Goal: Task Accomplishment & Management: Manage account settings

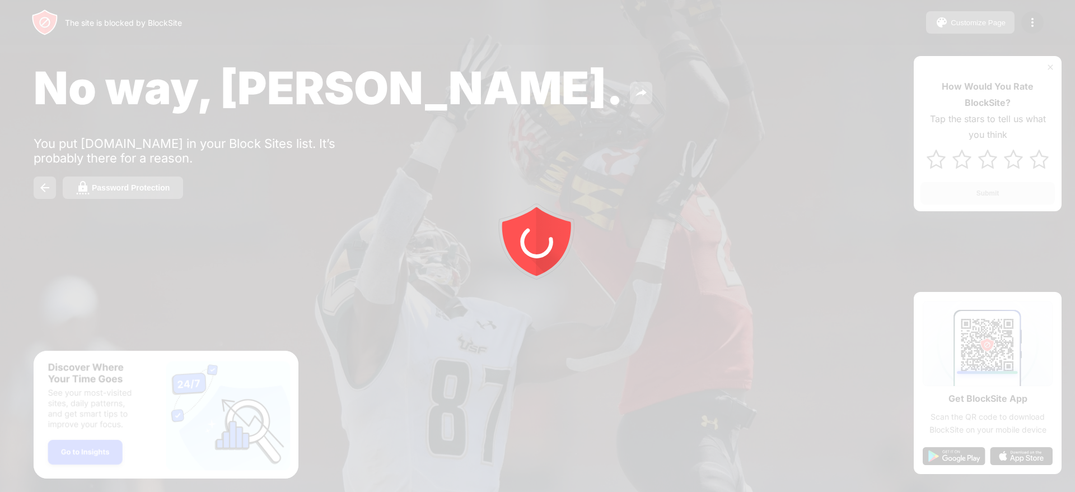
click at [1047, 66] on div at bounding box center [537, 246] width 1075 height 492
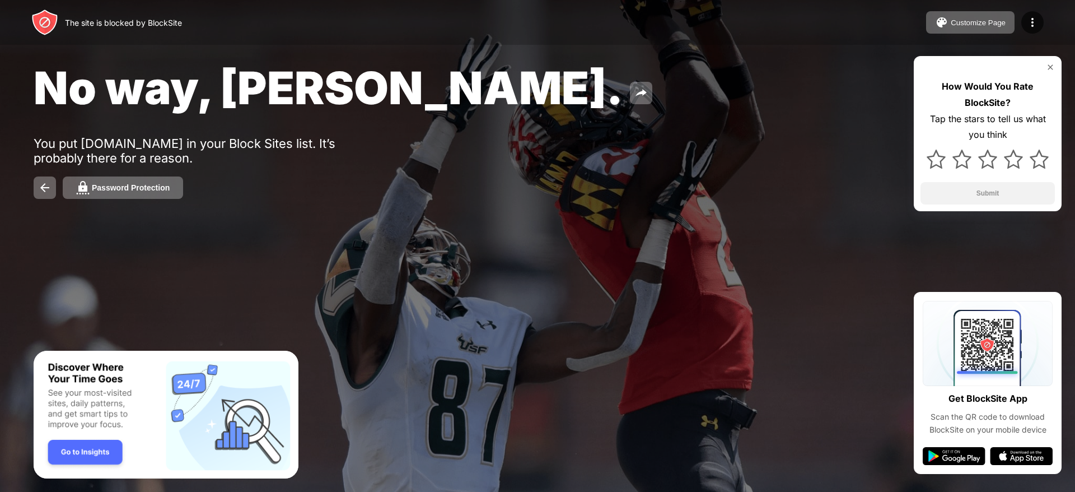
click at [1049, 66] on img at bounding box center [1050, 67] width 9 height 9
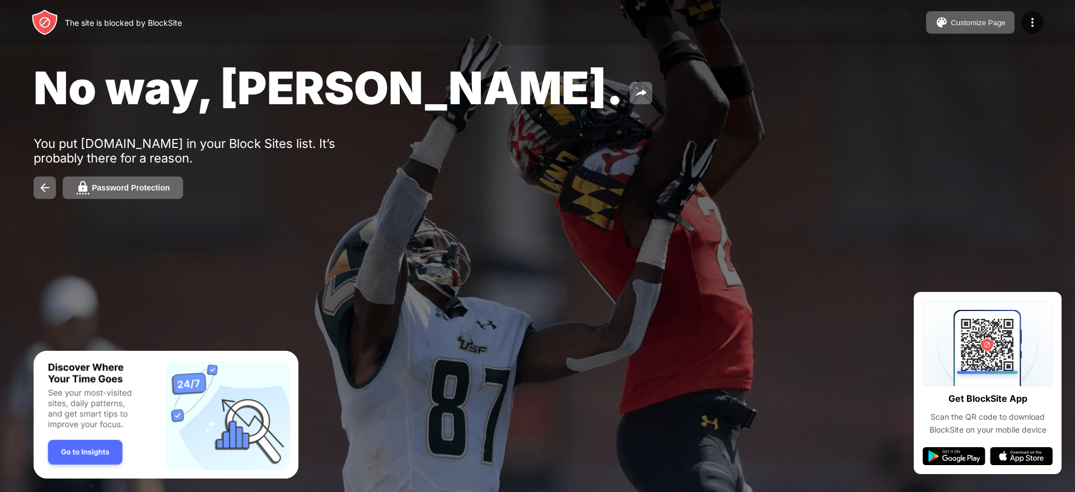
click at [1049, 66] on div "No way, [PERSON_NAME]. You put [DOMAIN_NAME] in your Block Sites list. It’s pro…" at bounding box center [537, 129] width 1075 height 259
click at [1026, 21] on img at bounding box center [1032, 22] width 13 height 13
